Goal: Transaction & Acquisition: Purchase product/service

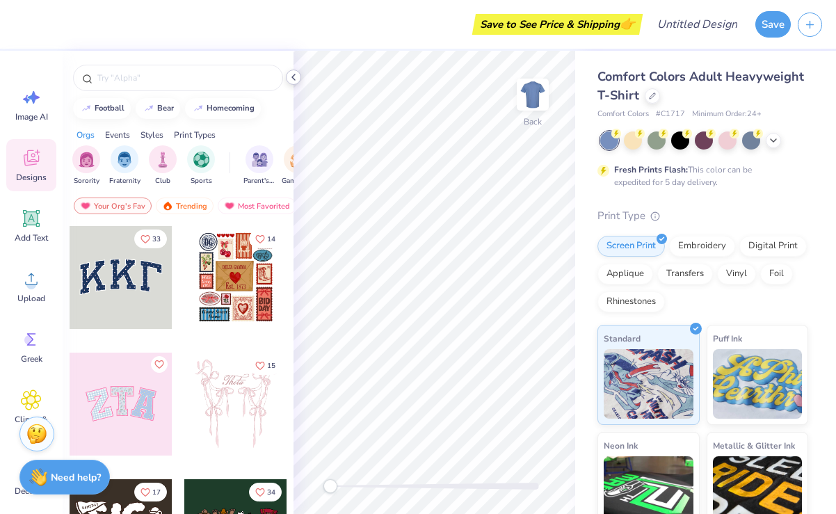
click at [294, 82] on icon at bounding box center [293, 77] width 11 height 11
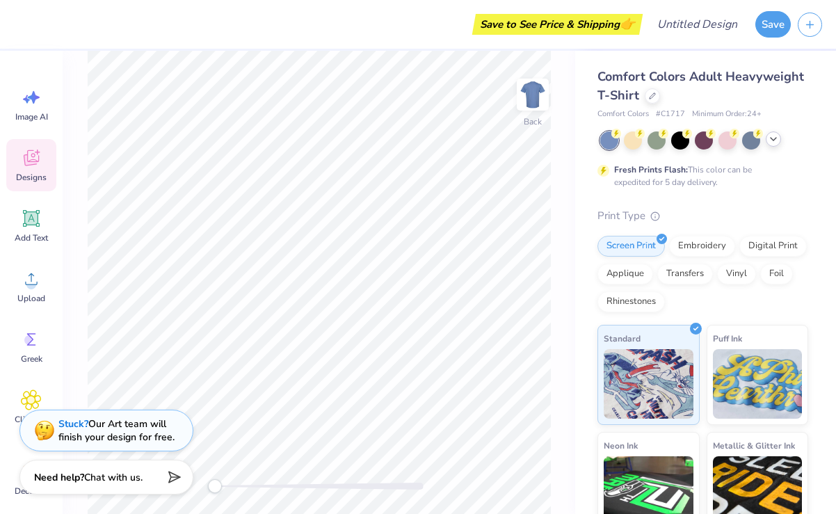
click at [775, 143] on icon at bounding box center [773, 139] width 11 height 11
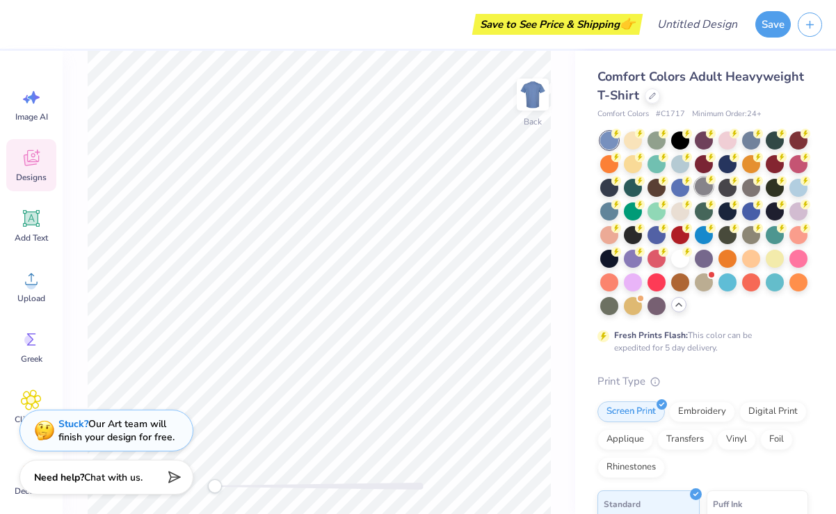
click at [706, 189] on div at bounding box center [704, 186] width 18 height 18
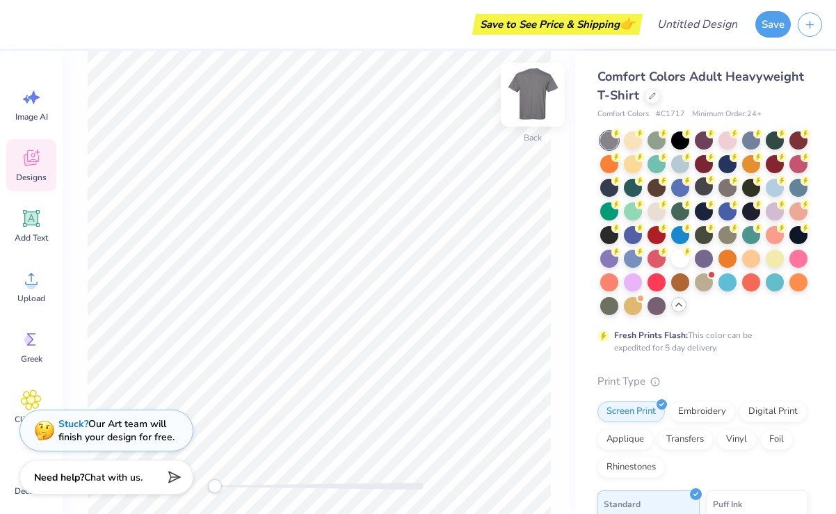
click at [537, 103] on img at bounding box center [533, 95] width 56 height 56
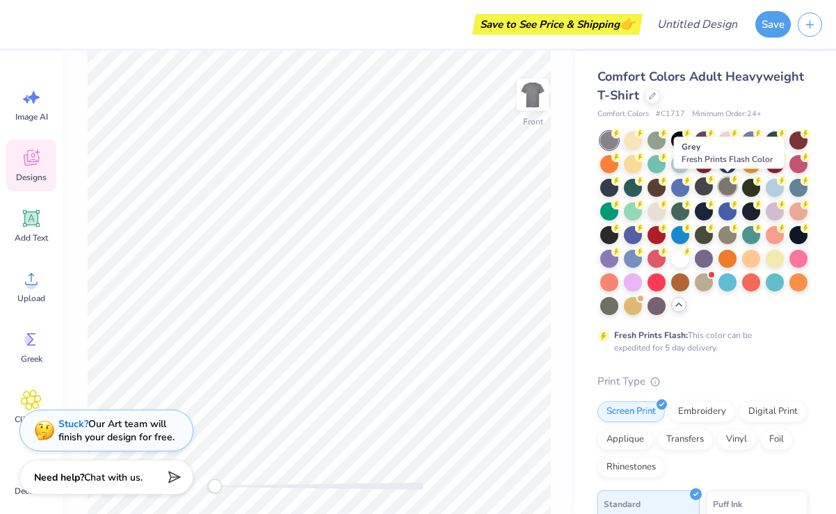
click at [729, 192] on div at bounding box center [728, 186] width 18 height 18
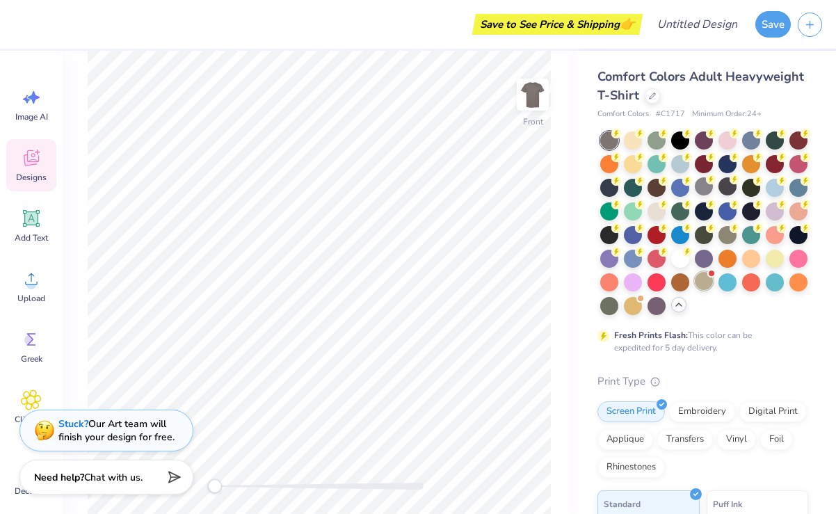
click at [705, 283] on div at bounding box center [704, 281] width 18 height 18
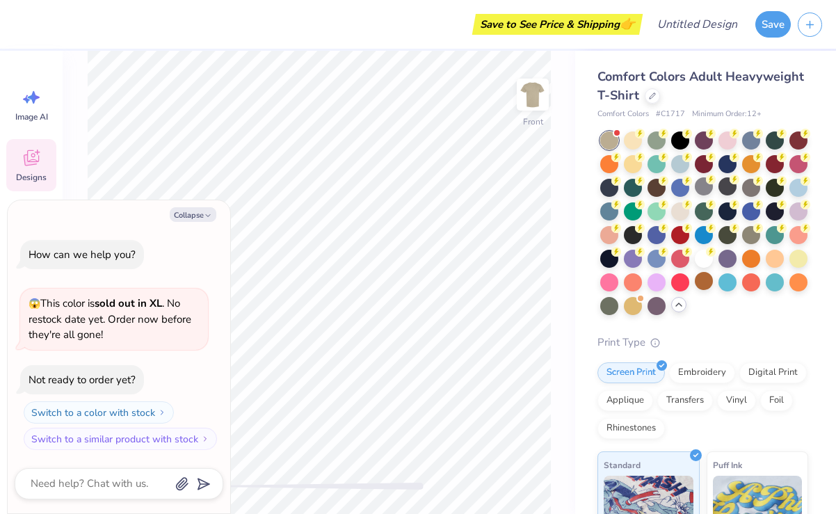
scroll to position [77, 0]
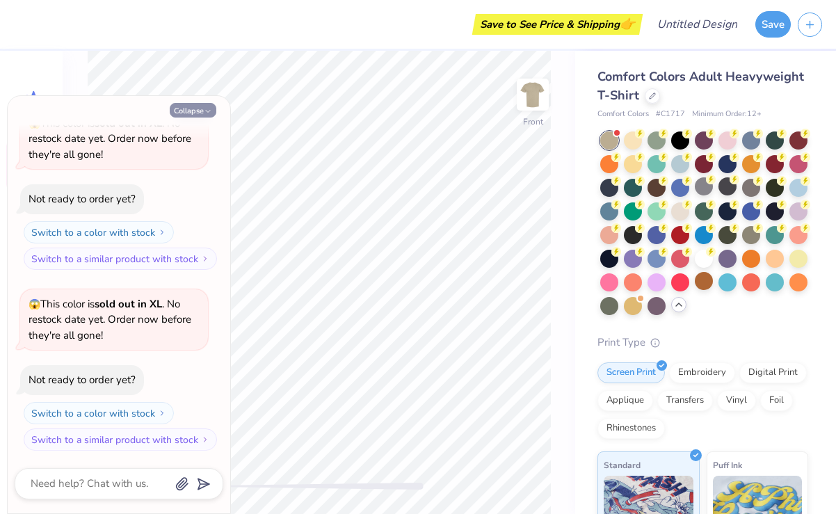
click at [180, 106] on button "Collapse" at bounding box center [193, 110] width 47 height 15
type textarea "x"
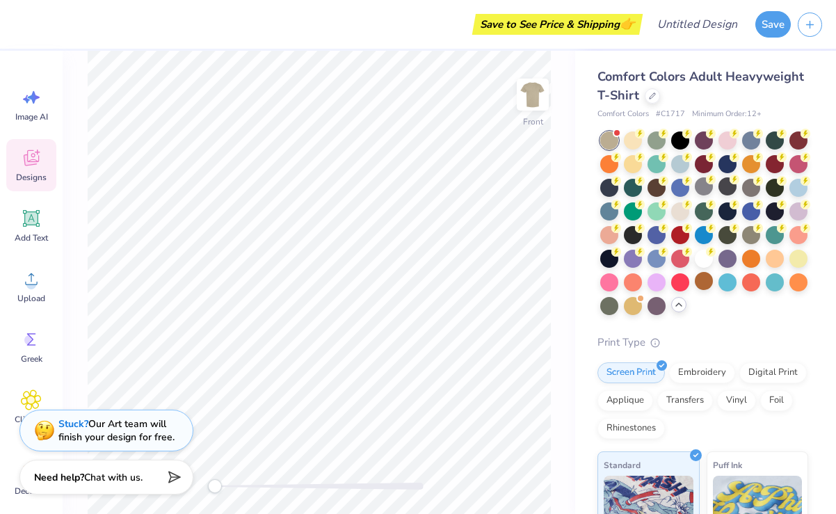
click at [40, 154] on icon at bounding box center [31, 158] width 21 height 21
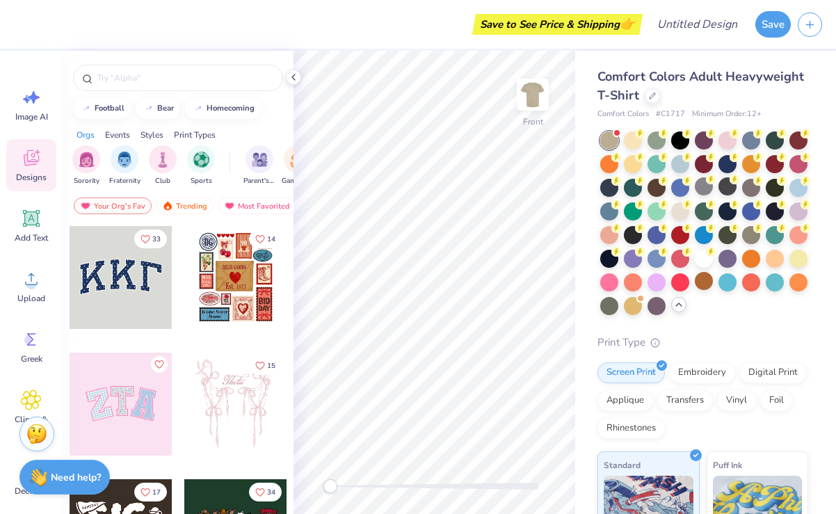
click at [31, 165] on icon at bounding box center [31, 158] width 21 height 21
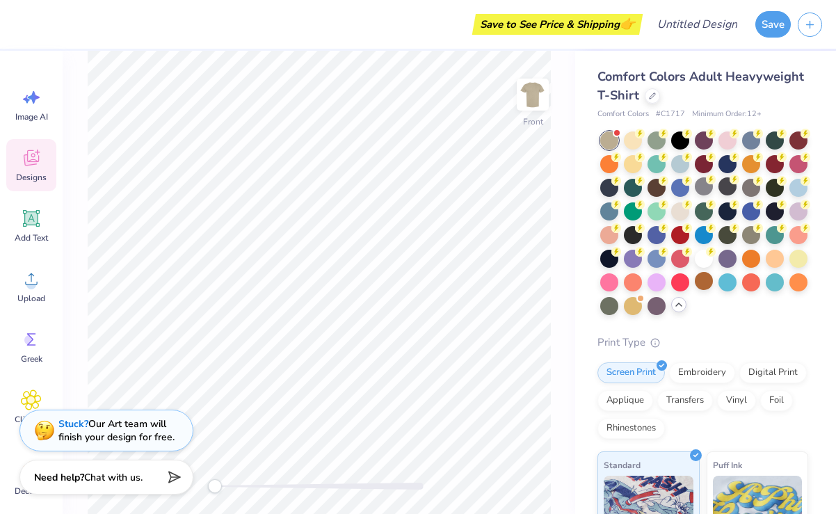
click at [33, 166] on icon at bounding box center [31, 158] width 21 height 21
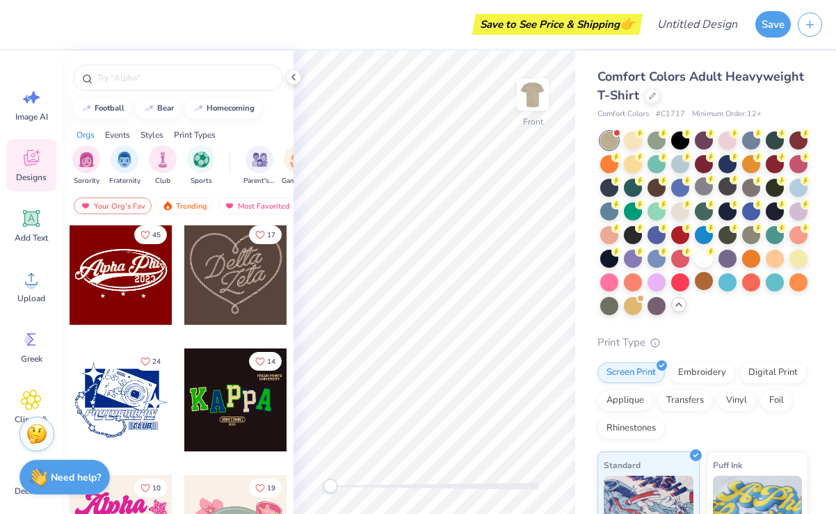
scroll to position [0, 0]
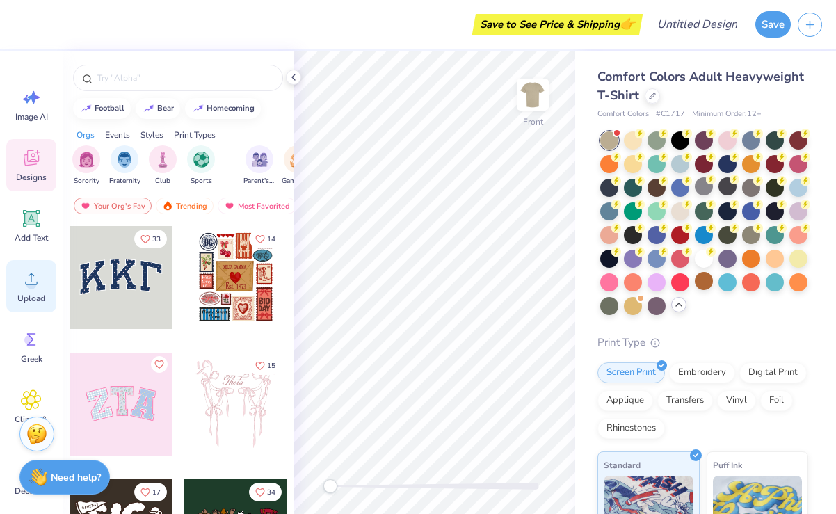
click at [26, 289] on icon at bounding box center [31, 279] width 21 height 21
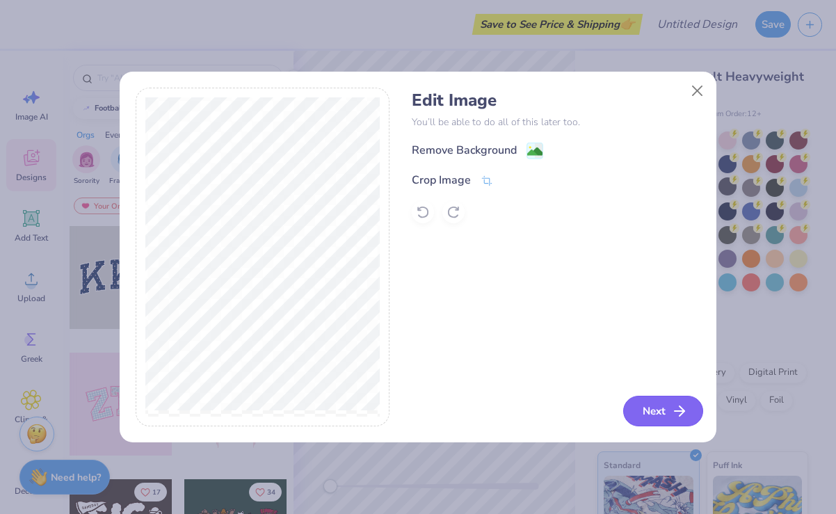
click at [639, 408] on button "Next" at bounding box center [663, 411] width 80 height 31
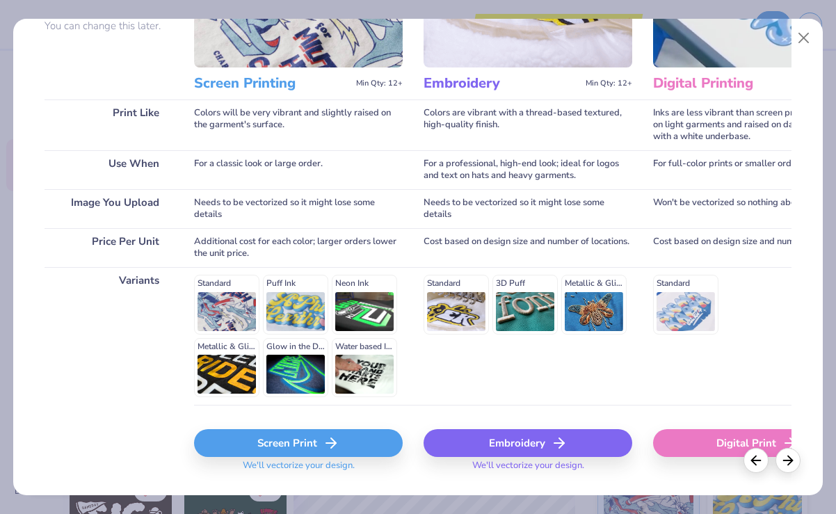
scroll to position [148, 0]
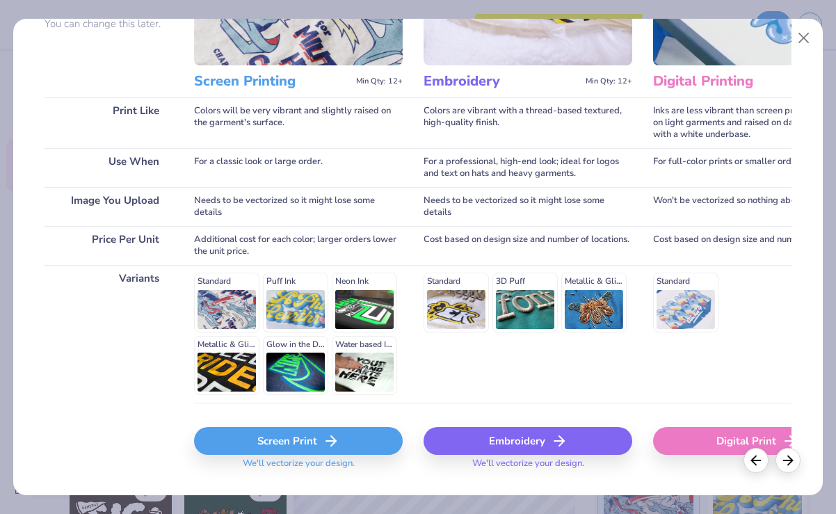
click at [688, 435] on div "Digital Print" at bounding box center [757, 441] width 209 height 28
